Goal: Information Seeking & Learning: Check status

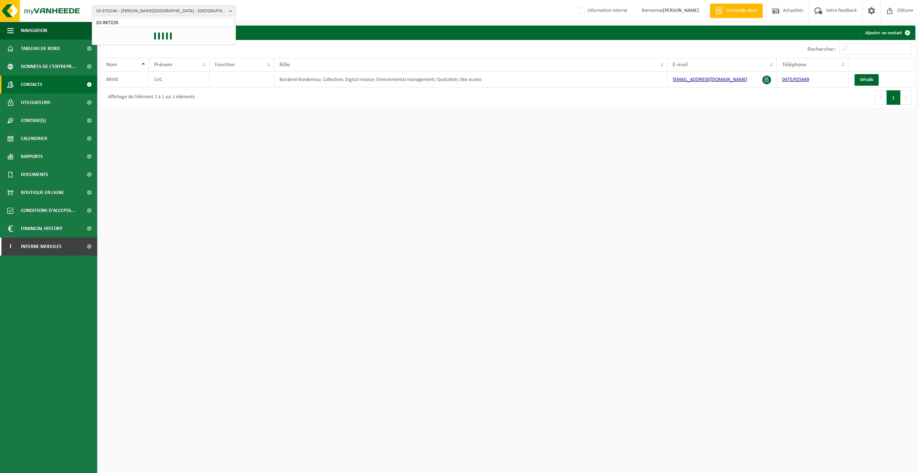
type input "10-997226"
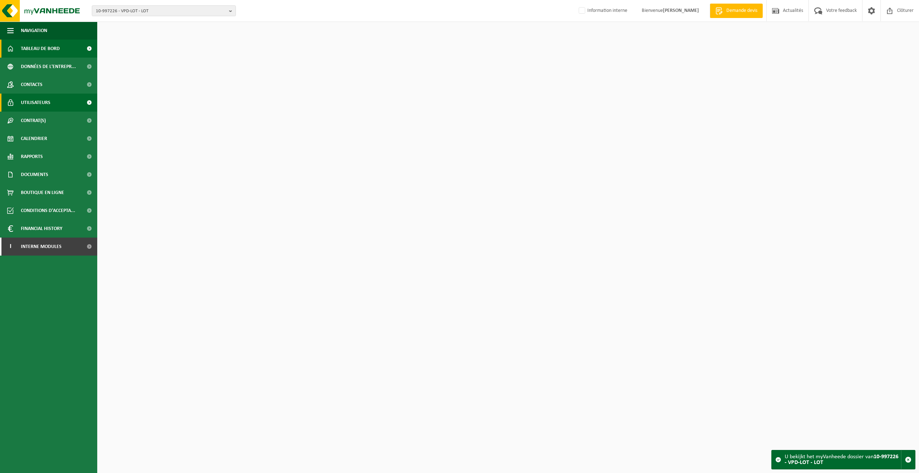
click at [40, 102] on span "Utilisateurs" at bounding box center [36, 103] width 30 height 18
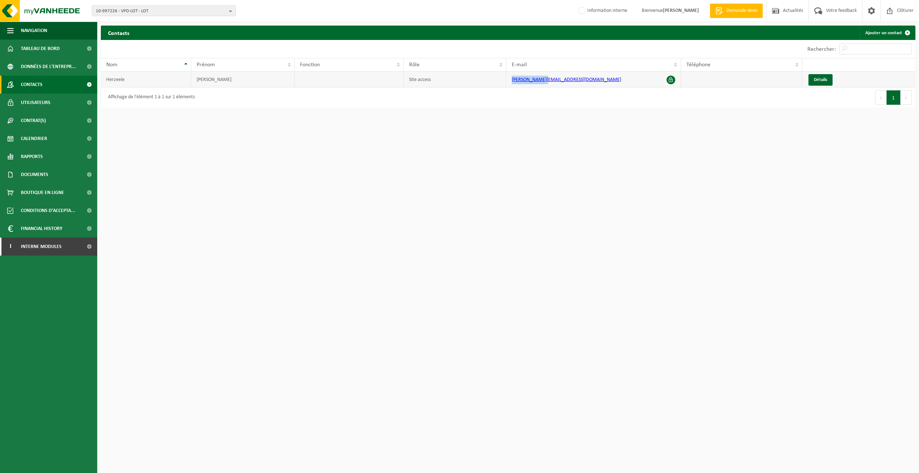
drag, startPoint x: 558, startPoint y: 80, endPoint x: 508, endPoint y: 83, distance: 49.8
click at [508, 83] on td "michael@vpd.eu" at bounding box center [594, 80] width 175 height 16
copy link "michael@vpd.eu"
drag, startPoint x: 158, startPoint y: 10, endPoint x: 96, endPoint y: 10, distance: 62.0
click at [96, 10] on span "10-997226 - VPD-LOT - LOT" at bounding box center [161, 11] width 130 height 11
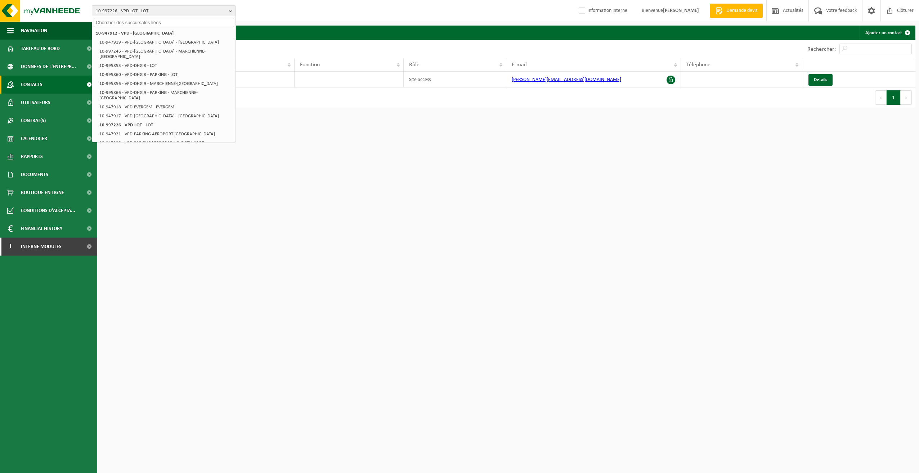
click at [267, 233] on html "10-997226 - VPD-LOT - LOT 10-947912 - VPD - ASSE 10-947919 - VPD-ANTWERPEN - AN…" at bounding box center [459, 236] width 919 height 473
click at [34, 67] on span "Données de l'entrepr..." at bounding box center [48, 67] width 55 height 18
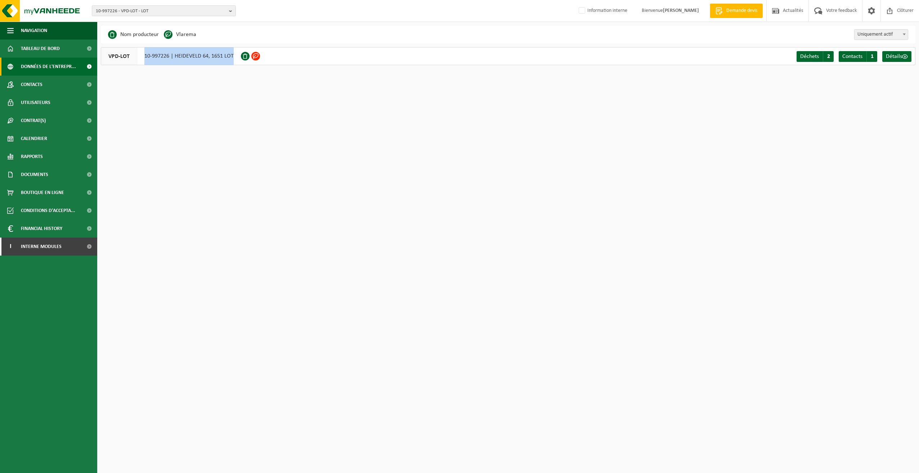
drag, startPoint x: 234, startPoint y: 54, endPoint x: 141, endPoint y: 55, distance: 92.6
click at [141, 55] on div "VPD-LOT 10-997226 | HEIDEVELD 64, 1651 LOT" at bounding box center [171, 56] width 140 height 18
copy div "10-997226 | HEIDEVELD 64, 1651 LOT"
click at [60, 46] on span "Tableau de bord" at bounding box center [40, 49] width 39 height 18
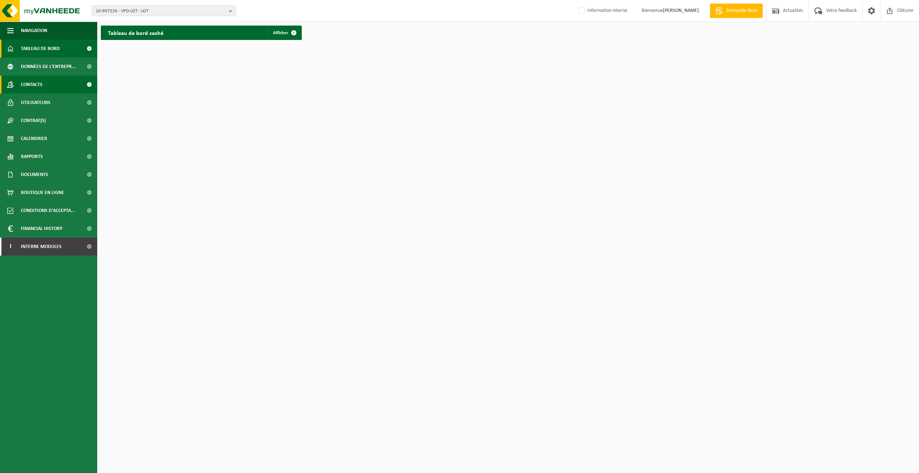
click at [35, 84] on span "Contacts" at bounding box center [32, 85] width 22 height 18
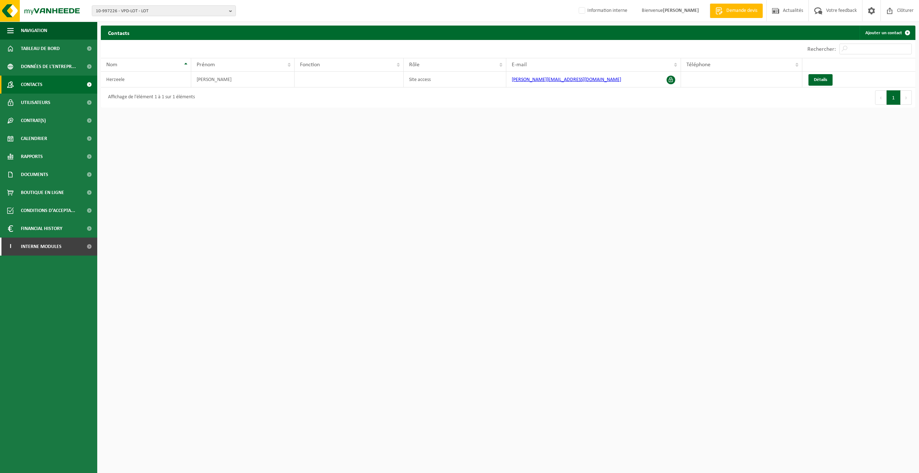
click at [39, 119] on span "Contrat(s)" at bounding box center [33, 121] width 25 height 18
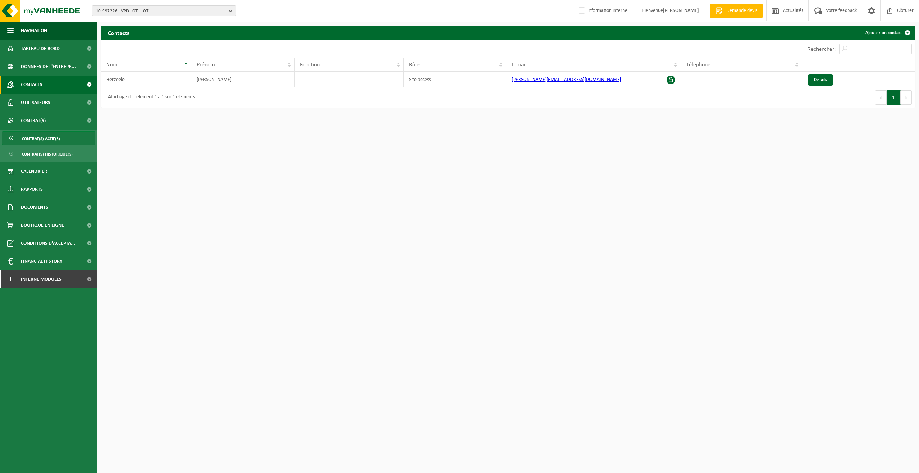
click at [37, 140] on span "Contrat(s) actif(s)" at bounding box center [41, 139] width 38 height 14
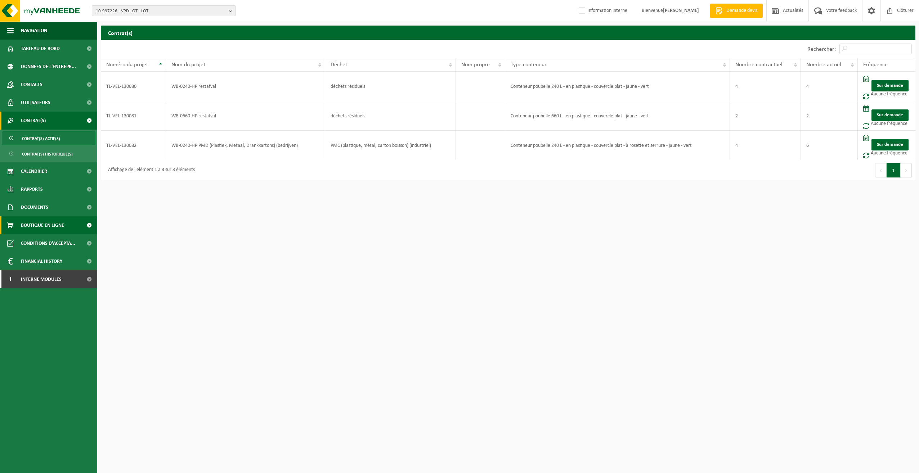
click at [49, 227] on span "Boutique en ligne" at bounding box center [42, 226] width 43 height 18
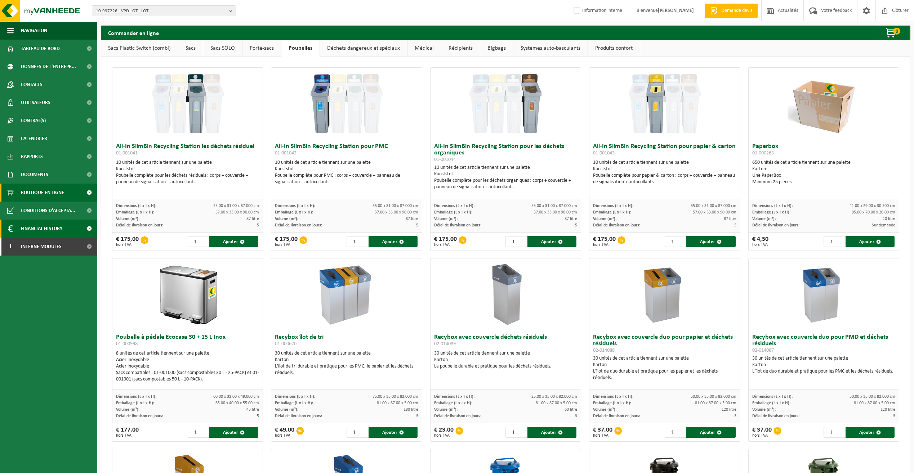
click at [48, 227] on span "Financial History" at bounding box center [41, 229] width 41 height 18
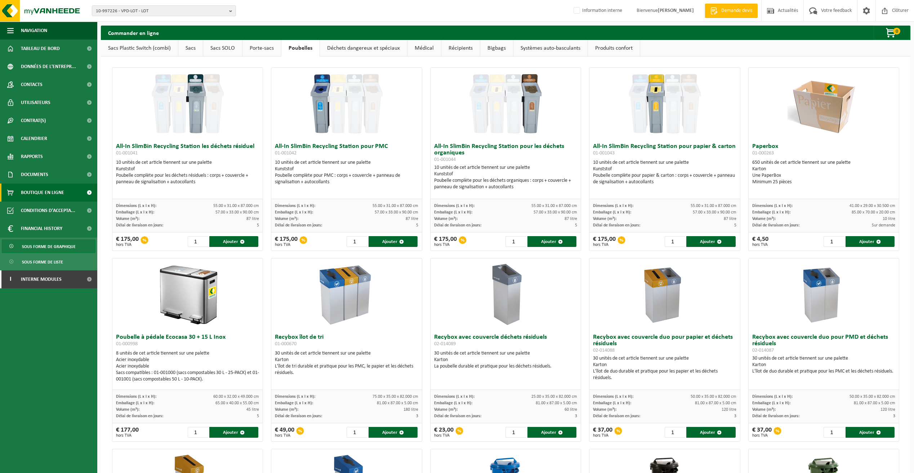
click at [37, 249] on span "Sous forme de graphique" at bounding box center [49, 247] width 54 height 14
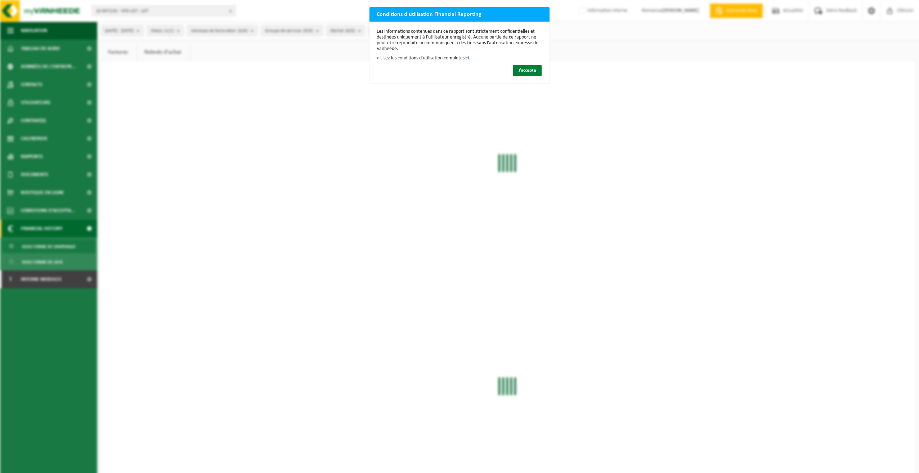
click at [534, 67] on button "J'accepte" at bounding box center [527, 71] width 28 height 12
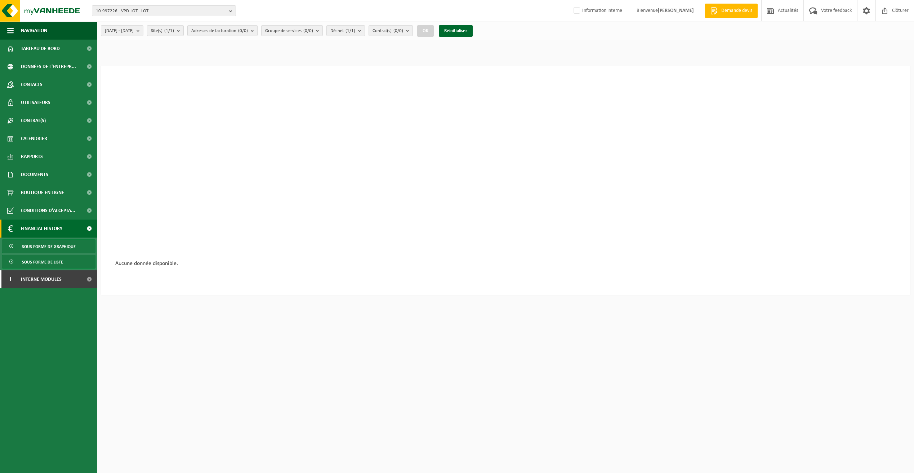
click at [41, 264] on span "Sous forme de liste" at bounding box center [42, 262] width 41 height 14
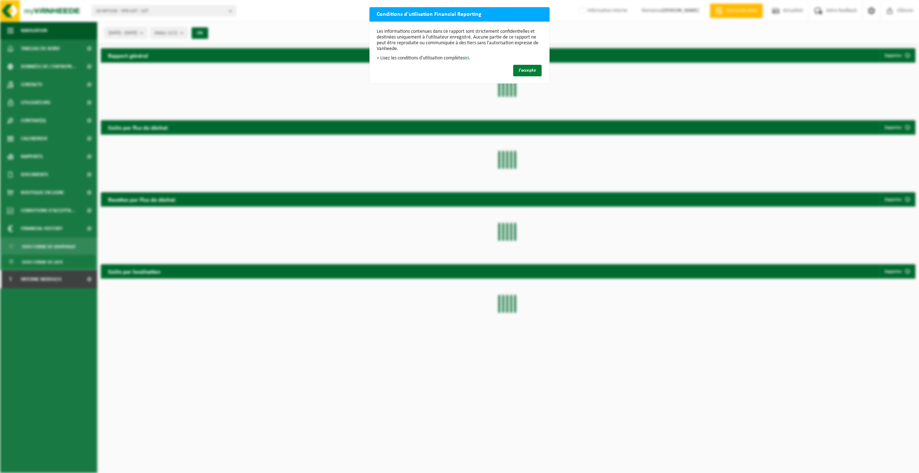
click at [529, 71] on span "J'accepte" at bounding box center [528, 70] width 18 height 5
